Goal: Book appointment/travel/reservation

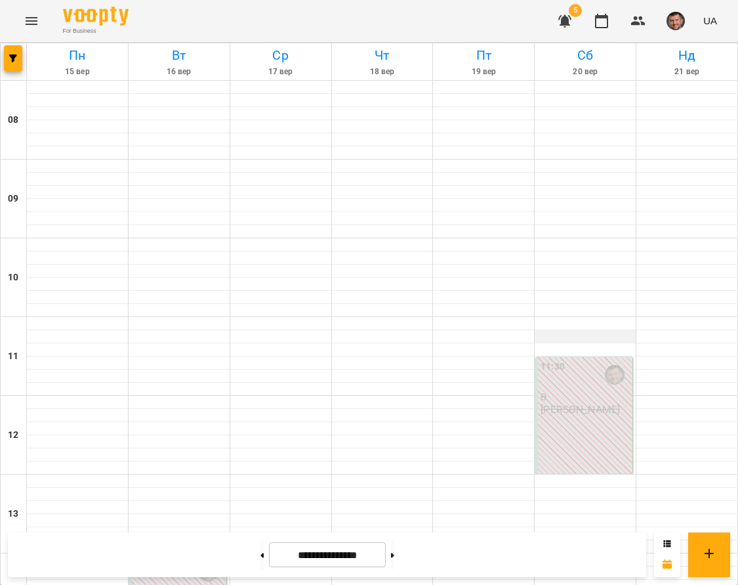
scroll to position [126, 0]
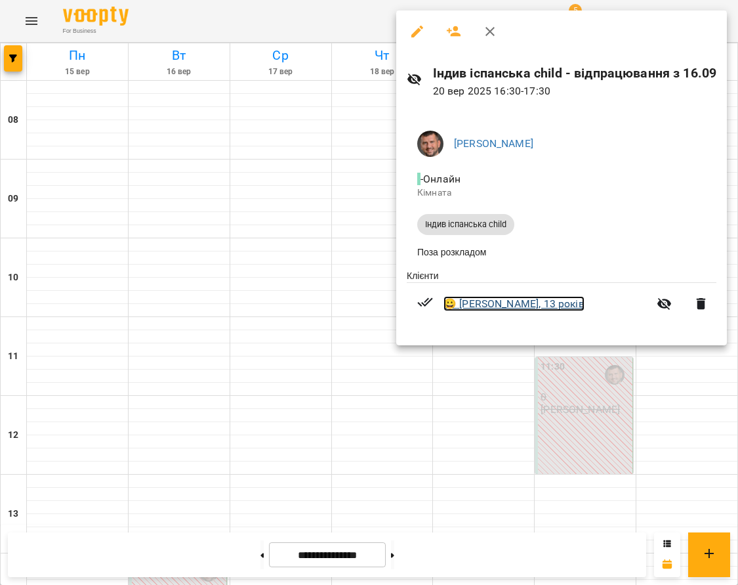
click at [511, 308] on link "😀 Максим Найден, 13 років" at bounding box center [514, 304] width 141 height 16
click at [620, 388] on div at bounding box center [369, 292] width 738 height 585
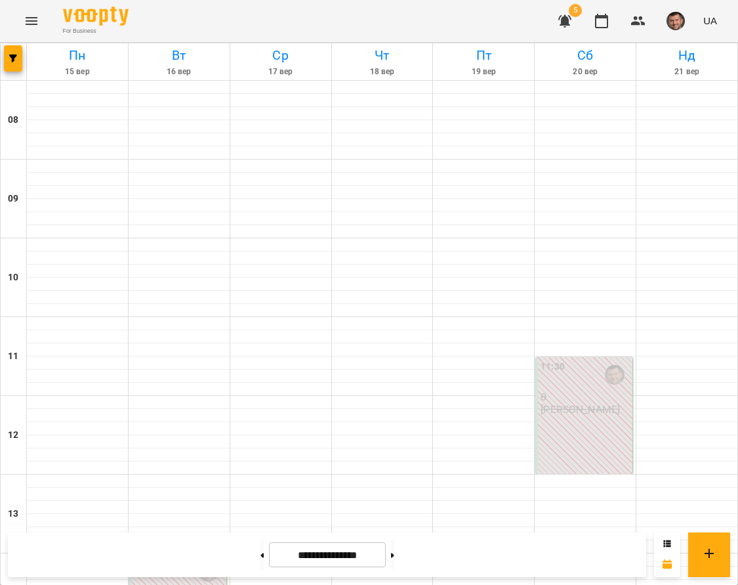
scroll to position [323, 0]
click at [394, 558] on button at bounding box center [392, 554] width 3 height 29
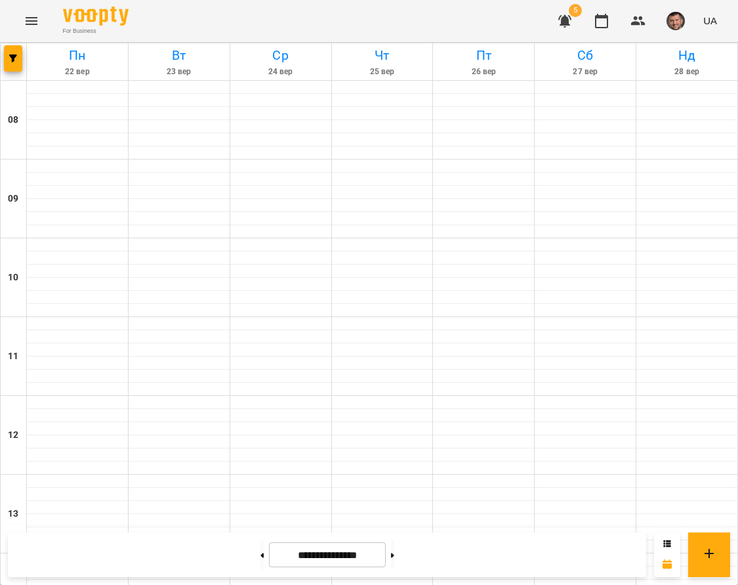
scroll to position [618, 0]
click at [261, 560] on button at bounding box center [262, 554] width 3 height 29
type input "**********"
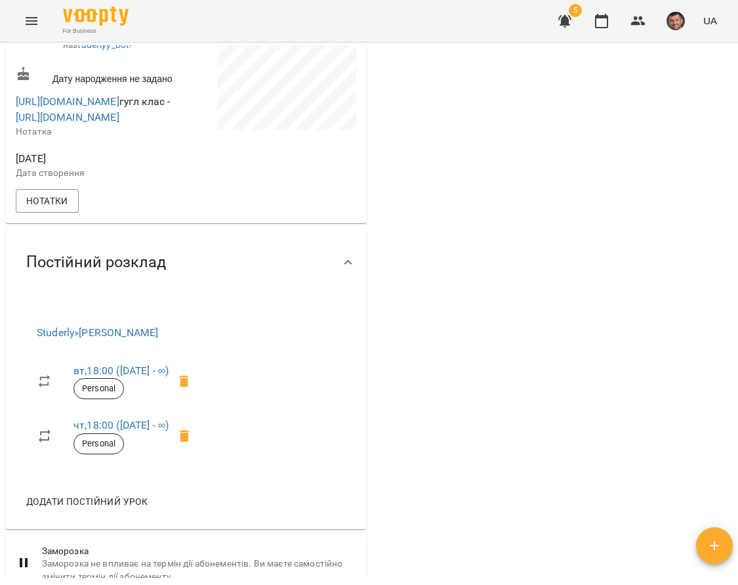
scroll to position [295, 0]
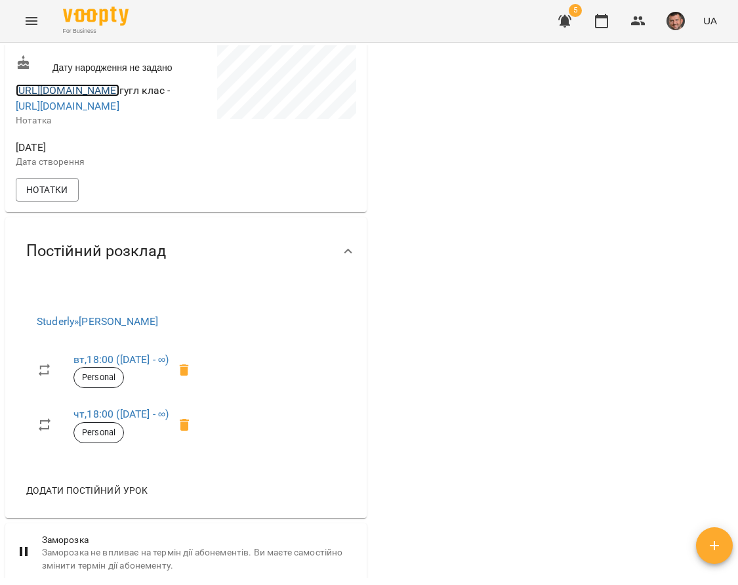
click at [117, 96] on link "[URL][DOMAIN_NAME]" at bounding box center [68, 90] width 104 height 12
